Goal: Find specific page/section: Find specific page/section

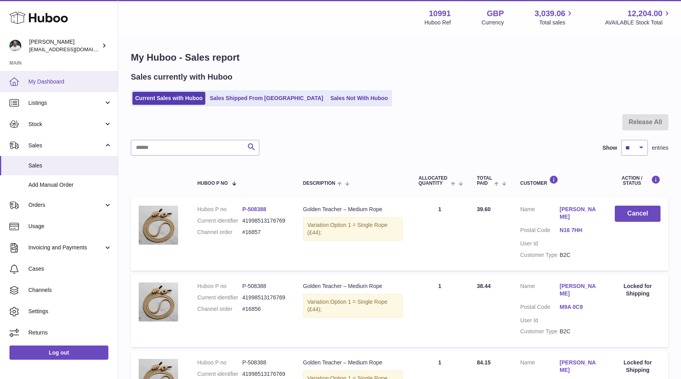
click at [39, 79] on span "My Dashboard" at bounding box center [70, 81] width 84 height 7
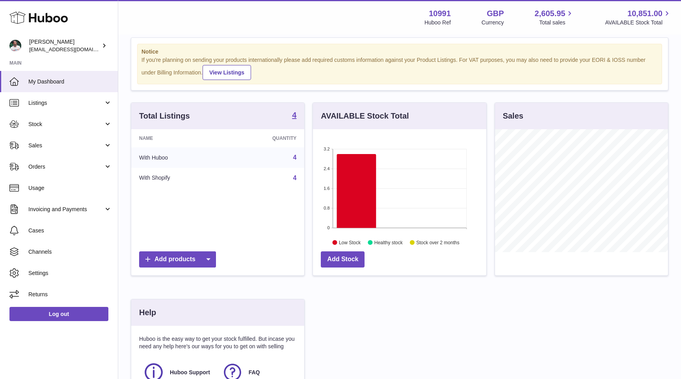
scroll to position [30, 0]
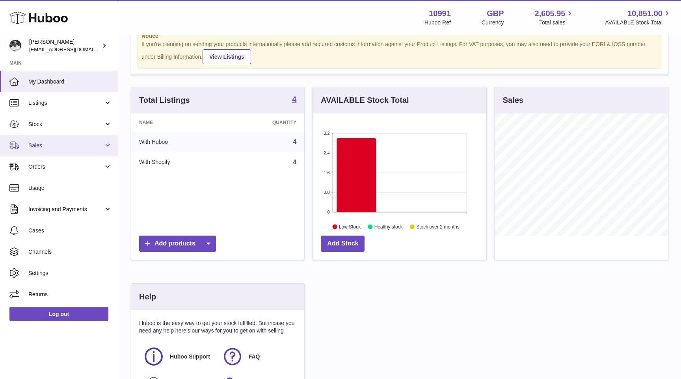
click at [69, 140] on link "Sales" at bounding box center [59, 145] width 118 height 21
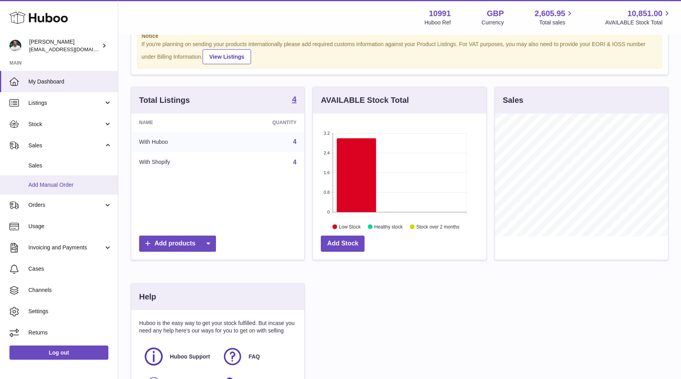
click at [60, 176] on link "Add Manual Order" at bounding box center [59, 184] width 118 height 19
click at [61, 169] on link "Sales" at bounding box center [59, 165] width 118 height 19
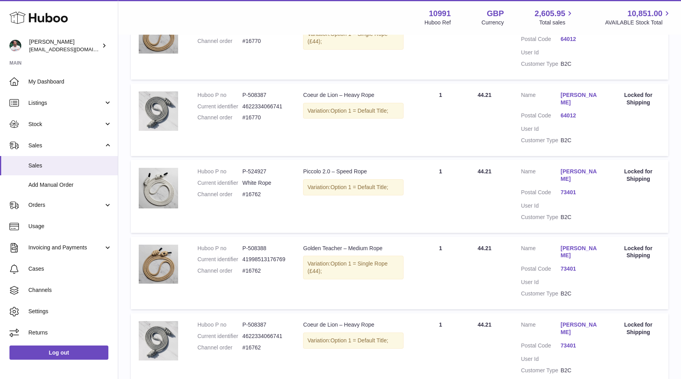
scroll to position [608, 0]
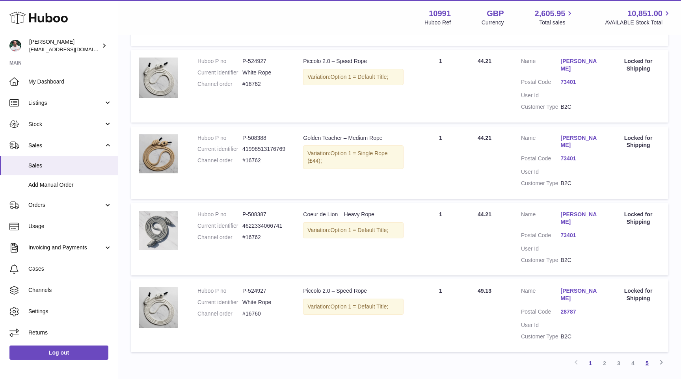
click at [650, 356] on link "5" at bounding box center [647, 363] width 14 height 14
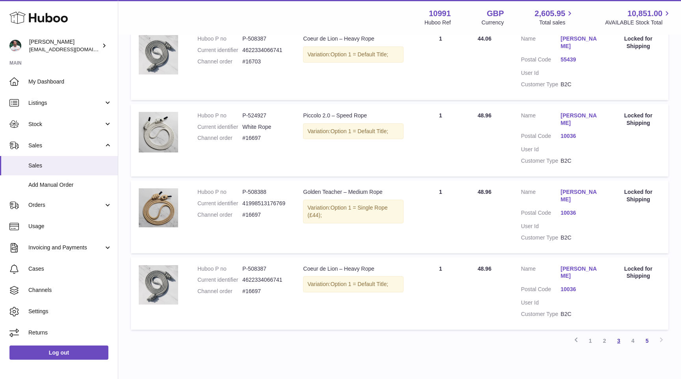
click at [616, 334] on link "3" at bounding box center [619, 341] width 14 height 14
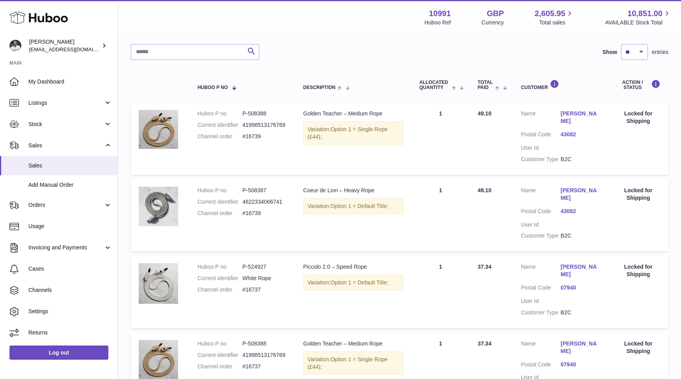
scroll to position [35, 0]
